Goal: Check status: Check status

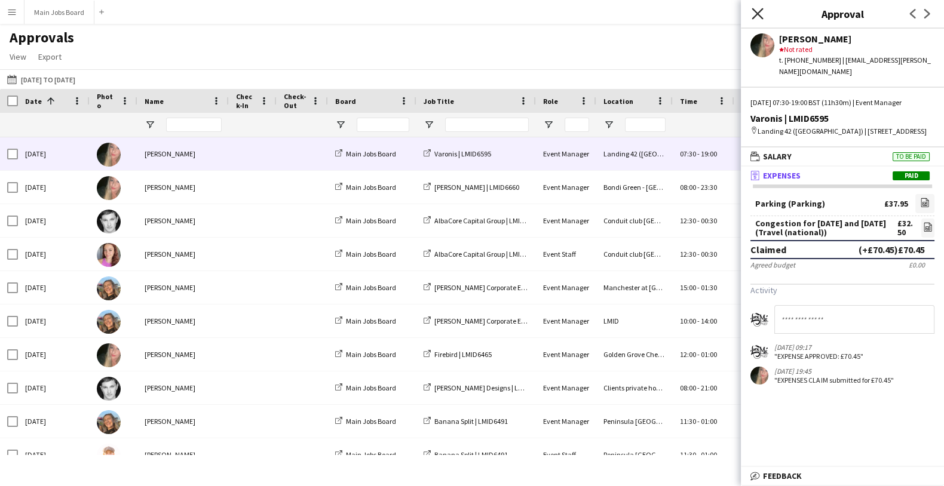
click at [758, 12] on icon at bounding box center [756, 13] width 11 height 11
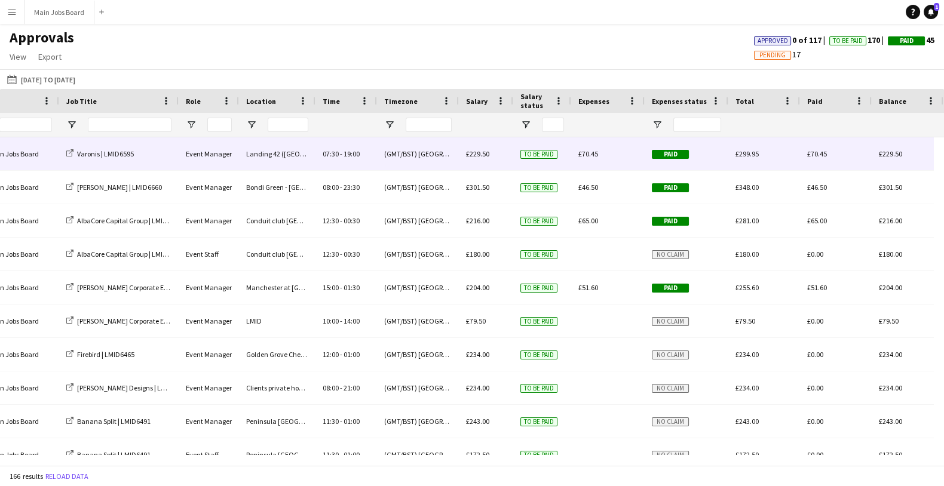
click at [585, 153] on span "£70.45" at bounding box center [588, 153] width 20 height 9
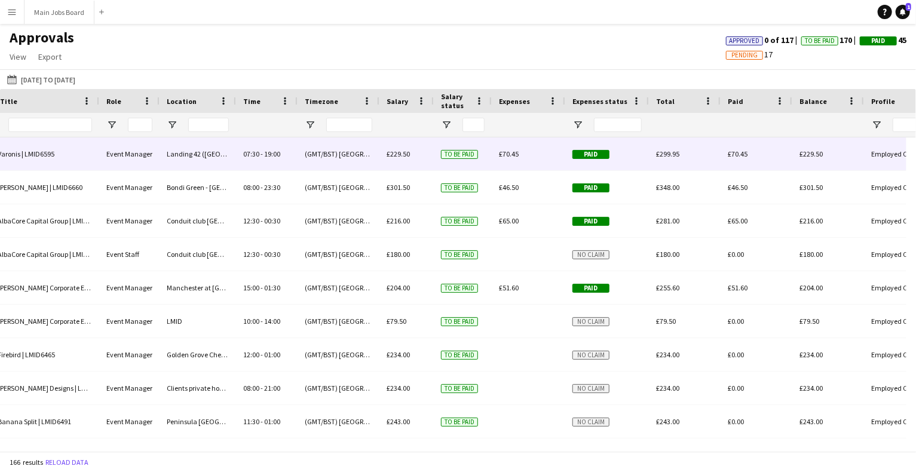
click at [507, 158] on span "£70.45" at bounding box center [509, 153] width 20 height 9
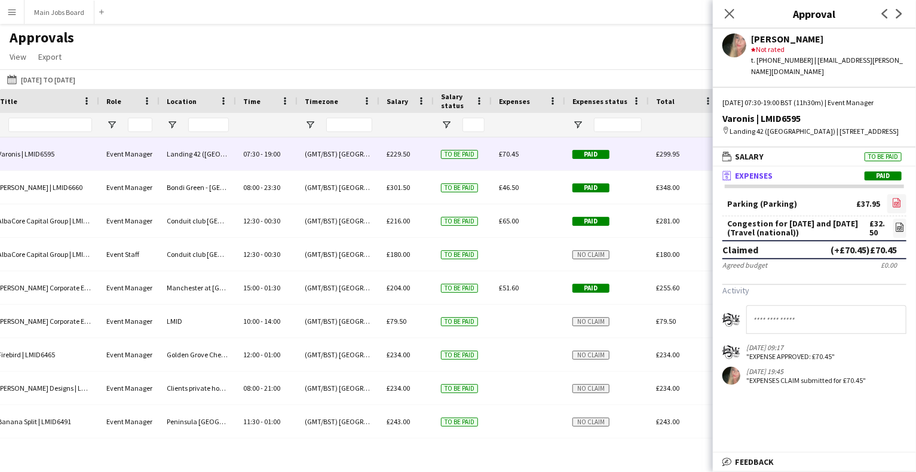
click at [900, 202] on icon at bounding box center [897, 202] width 8 height 9
click at [729, 12] on icon "Close pop-in" at bounding box center [728, 13] width 11 height 11
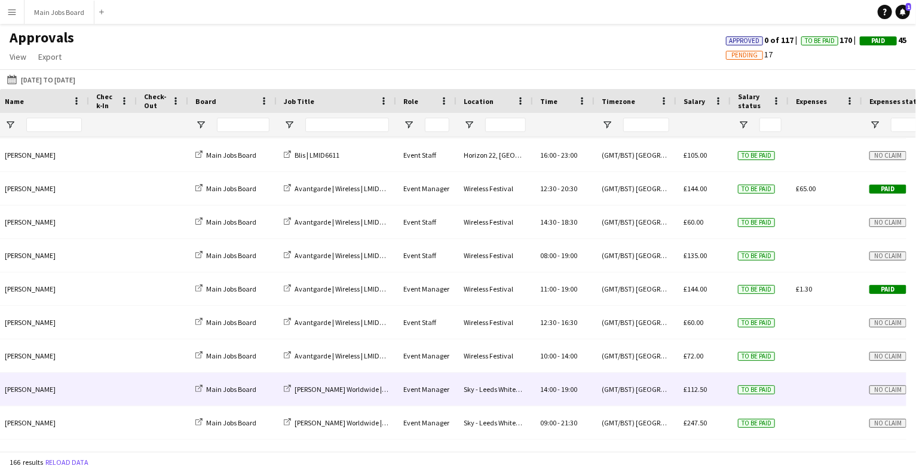
scroll to position [3191, 0]
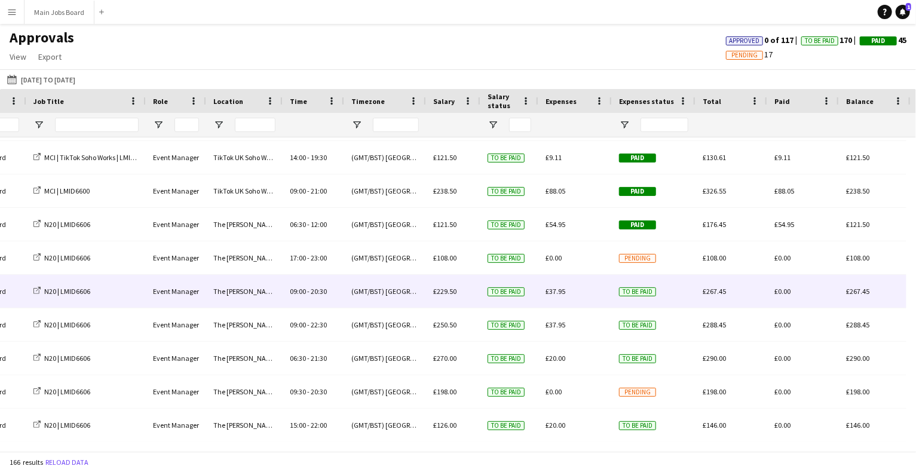
click at [554, 292] on span "£37.95" at bounding box center [555, 291] width 20 height 9
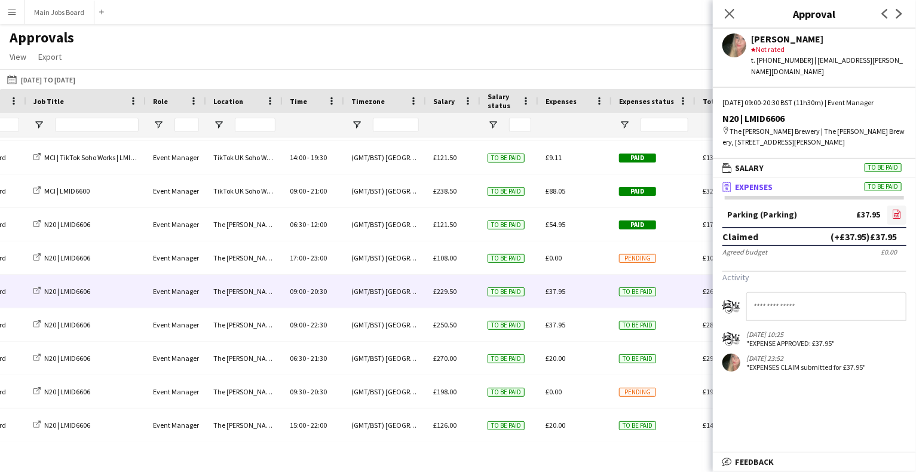
click at [898, 209] on icon "file-image" at bounding box center [897, 214] width 10 height 10
click at [78, 81] on button "[DATE] to [DATE] [DATE] to [DATE]" at bounding box center [41, 79] width 73 height 14
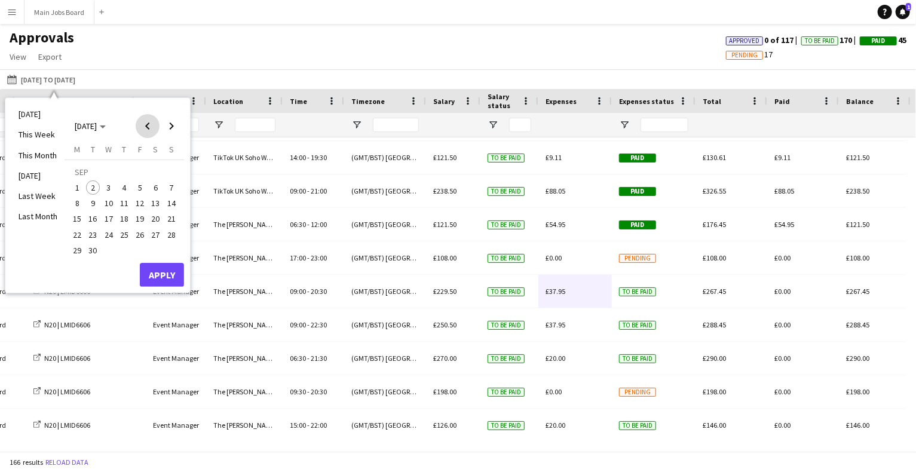
click at [149, 131] on span "Previous month" at bounding box center [148, 126] width 24 height 24
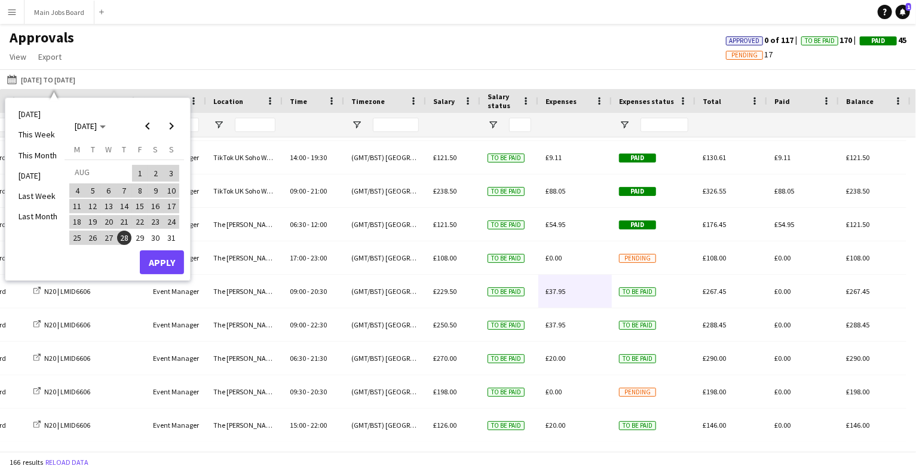
click at [123, 235] on span "28" at bounding box center [124, 238] width 14 height 14
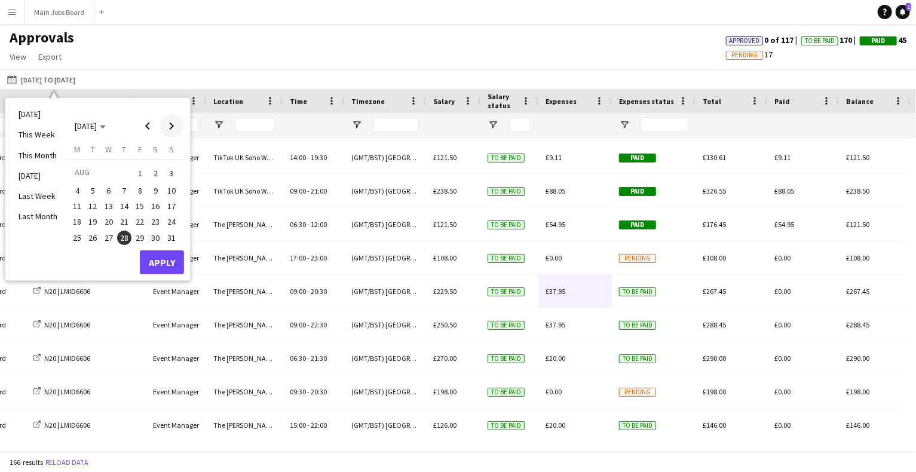
click at [171, 125] on span "Next month" at bounding box center [171, 126] width 24 height 24
drag, startPoint x: 86, startPoint y: 186, endPoint x: 95, endPoint y: 198, distance: 14.5
click at [86, 189] on span "2" at bounding box center [93, 187] width 14 height 14
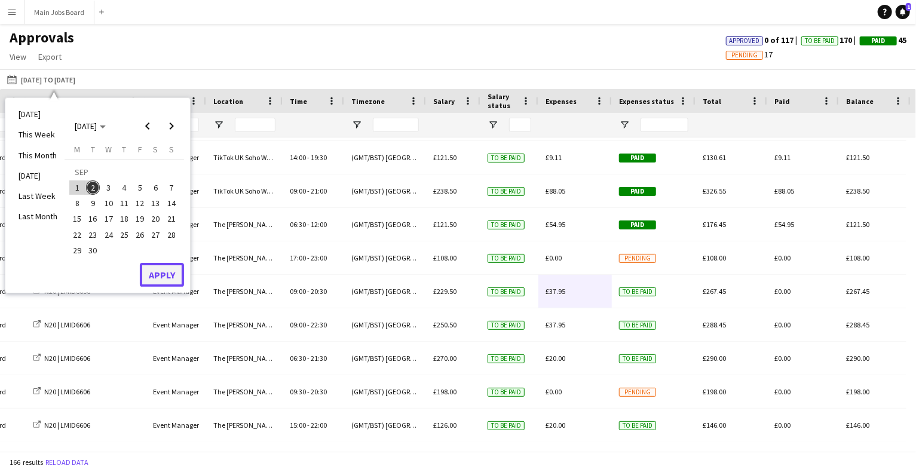
click at [159, 276] on button "Apply" at bounding box center [162, 275] width 44 height 24
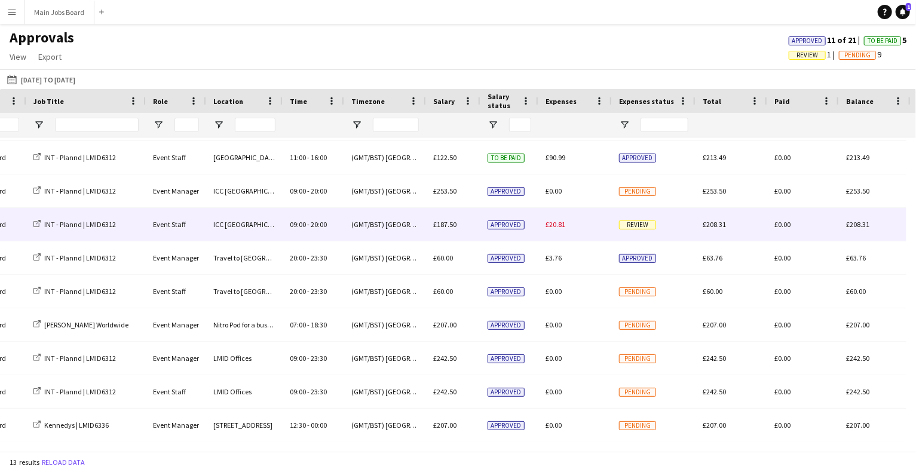
click at [555, 224] on span "£20.81" at bounding box center [555, 224] width 20 height 9
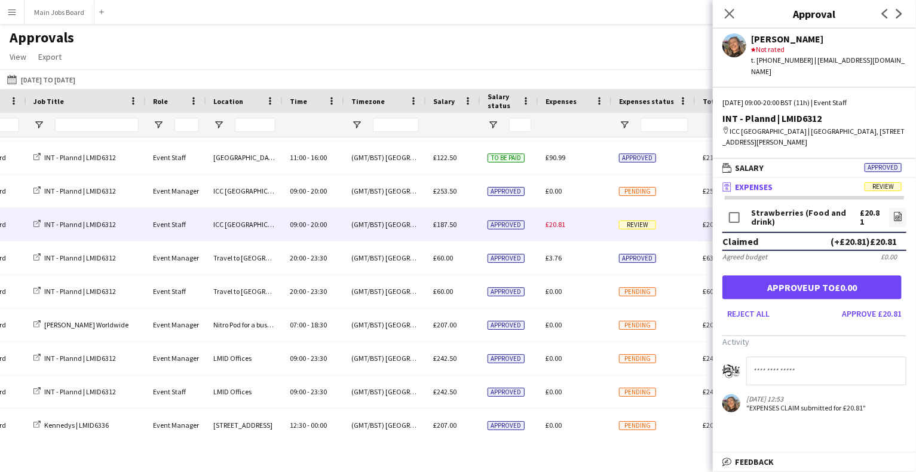
click at [535, 27] on main "Approvals View Customise view Customise filters Reset Filters Reset View Reset …" at bounding box center [458, 240] width 916 height 432
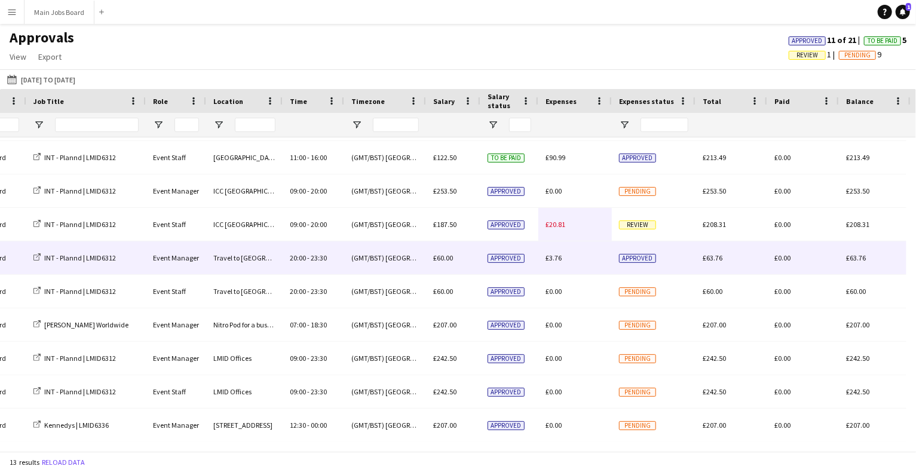
click at [556, 256] on span "£3.76" at bounding box center [553, 257] width 16 height 9
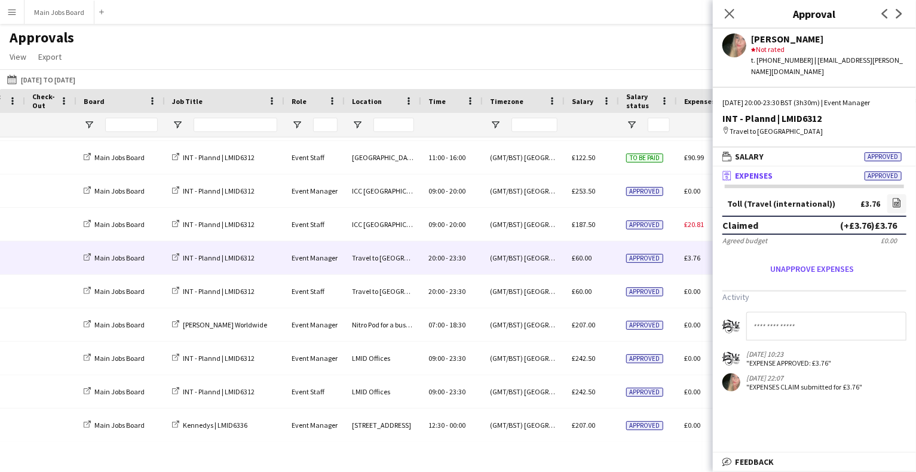
scroll to position [0, 429]
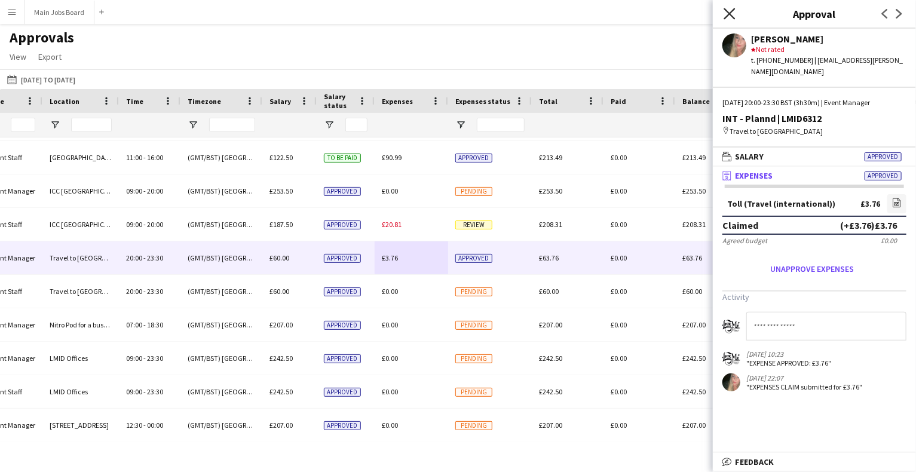
click at [727, 11] on icon at bounding box center [728, 13] width 11 height 11
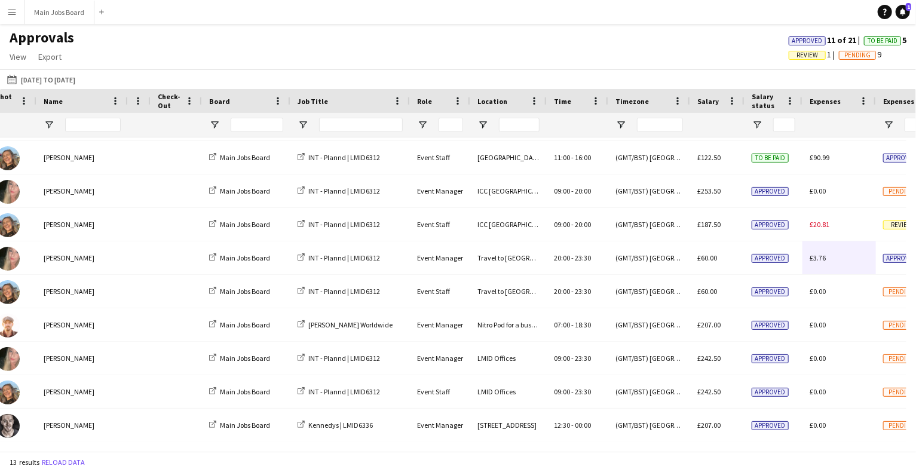
drag, startPoint x: 174, startPoint y: 100, endPoint x: 125, endPoint y: 101, distance: 49.0
click at [125, 101] on div "Job Title Role Location Time 1" at bounding box center [769, 101] width 1741 height 24
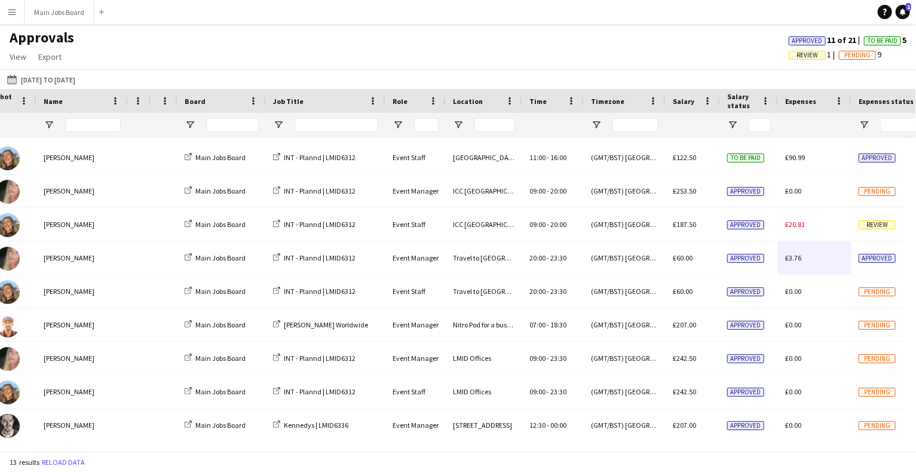
drag, startPoint x: 201, startPoint y: 102, endPoint x: 128, endPoint y: 103, distance: 72.9
click at [128, 103] on div "Job Title Role Location Time 1" at bounding box center [757, 101] width 1716 height 24
